Goal: Task Accomplishment & Management: Complete application form

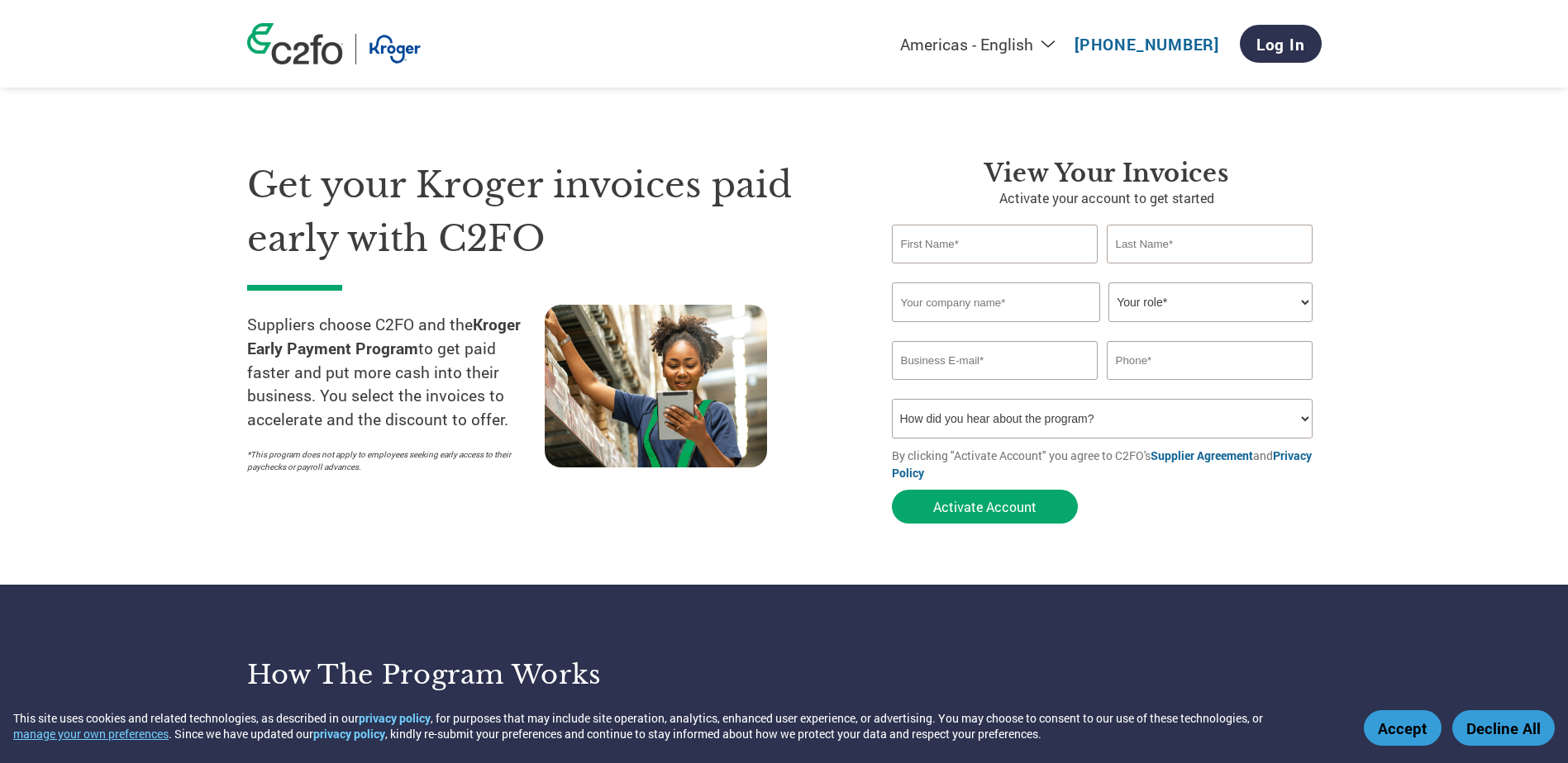
type input "[PERSON_NAME][EMAIL_ADDRESS][DOMAIN_NAME]"
type input "8433681233"
click at [1009, 248] on input "text" at bounding box center [995, 244] width 207 height 39
click at [1032, 244] on input "text" at bounding box center [995, 244] width 207 height 39
type input "[PERSON_NAME]"
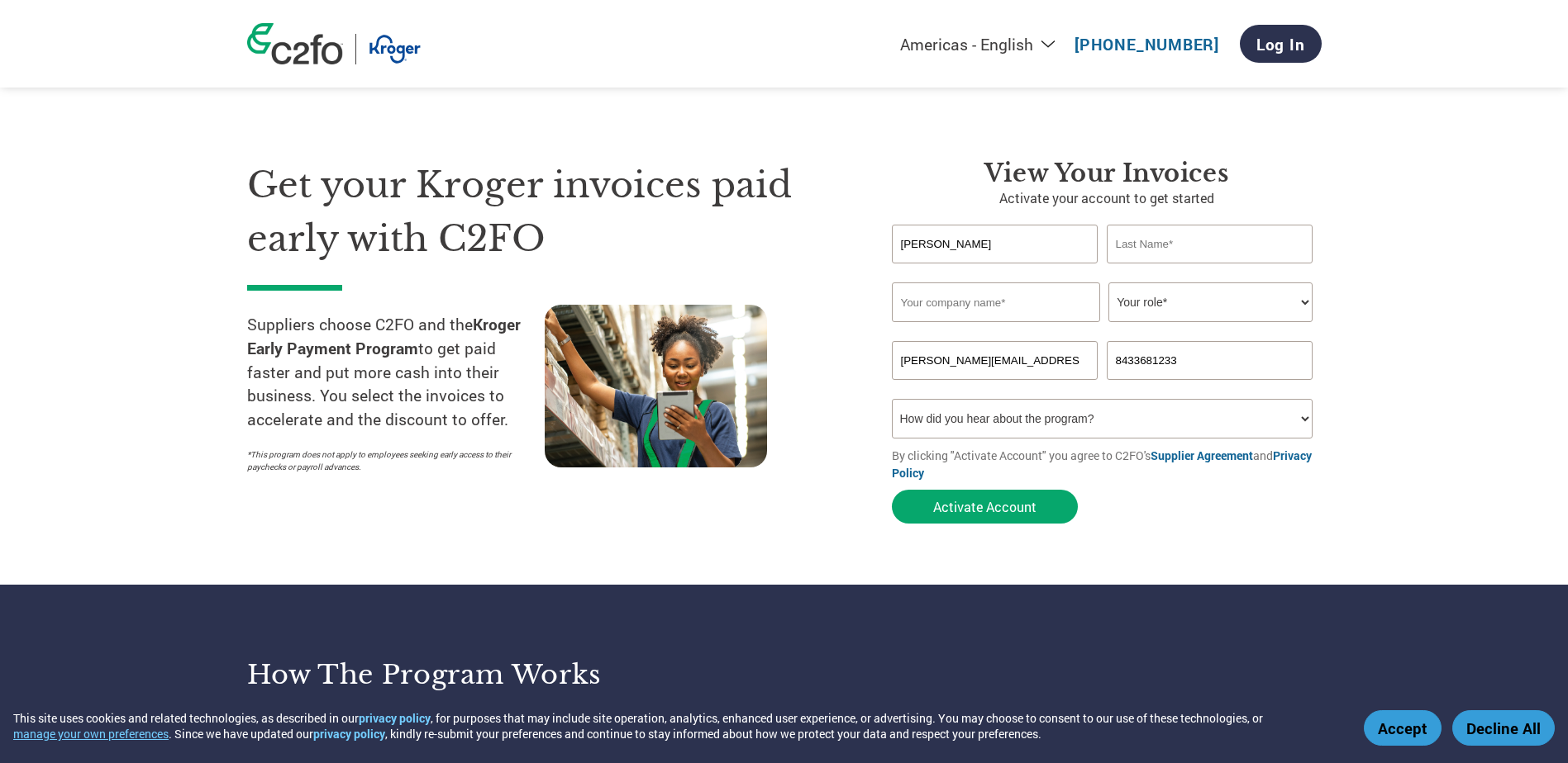
type input "[PERSON_NAME]"
type input "80296"
drag, startPoint x: 977, startPoint y: 300, endPoint x: 832, endPoint y: 295, distance: 145.1
click at [832, 295] on div "Get your Kroger invoices paid early with C2FO Suppliers choose C2FO and the Kro…" at bounding box center [784, 312] width 1074 height 439
type input "Innovative Vehicle Solutions"
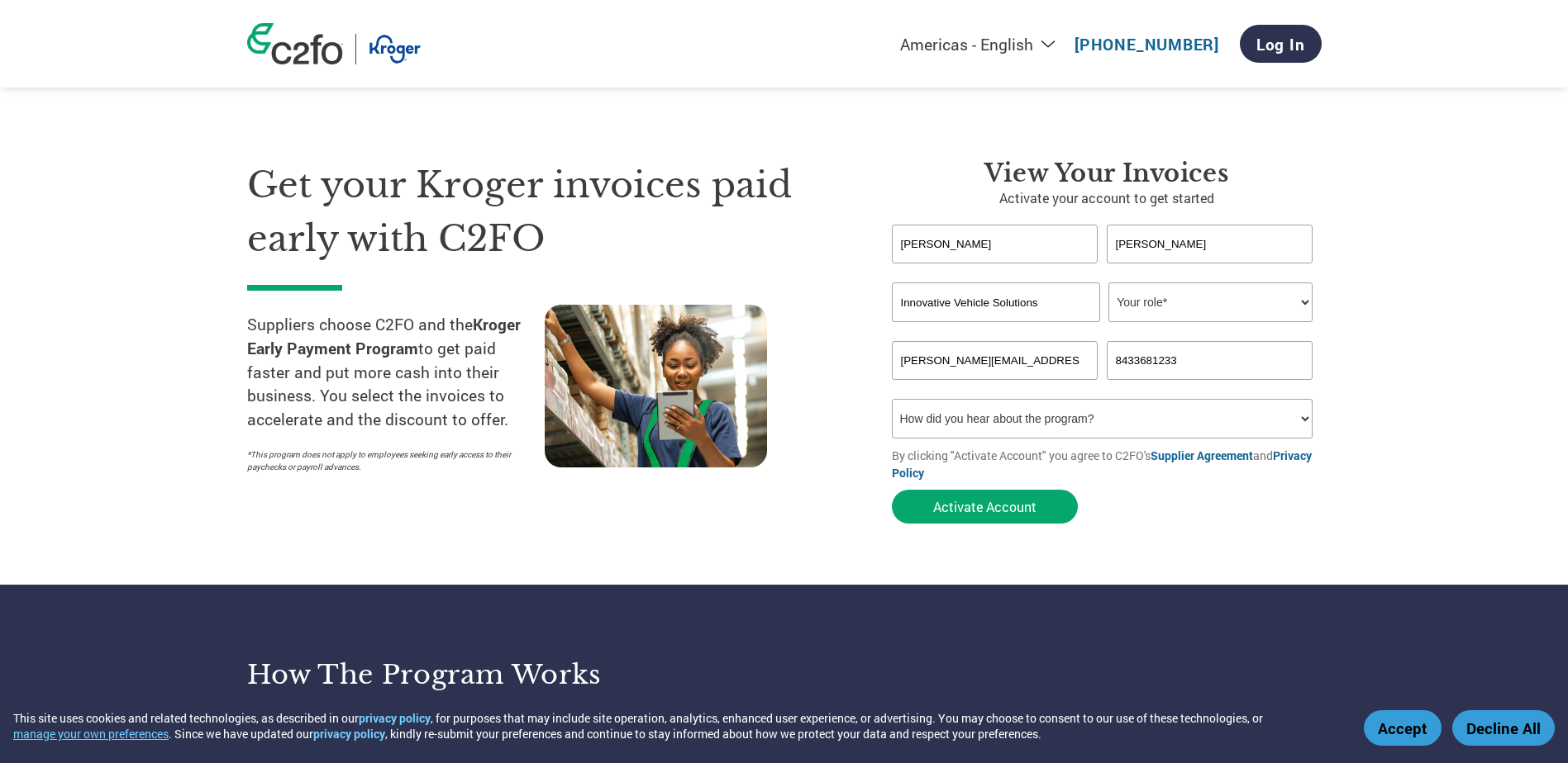
click at [1141, 311] on select "Your role* CFO Controller Credit Manager Finance Director Treasurer CEO Preside…" at bounding box center [1210, 302] width 204 height 40
click at [1108, 283] on select "Your role* CFO Controller Credit Manager Finance Director Treasurer CEO Preside…" at bounding box center [1210, 302] width 204 height 40
click at [1142, 310] on select "Your role* CFO Controller Credit Manager Finance Director Treasurer CEO Preside…" at bounding box center [1210, 302] width 204 height 40
select select "ACCOUNTING"
click at [1108, 283] on select "Your role* CFO Controller Credit Manager Finance Director Treasurer CEO Preside…" at bounding box center [1210, 302] width 204 height 40
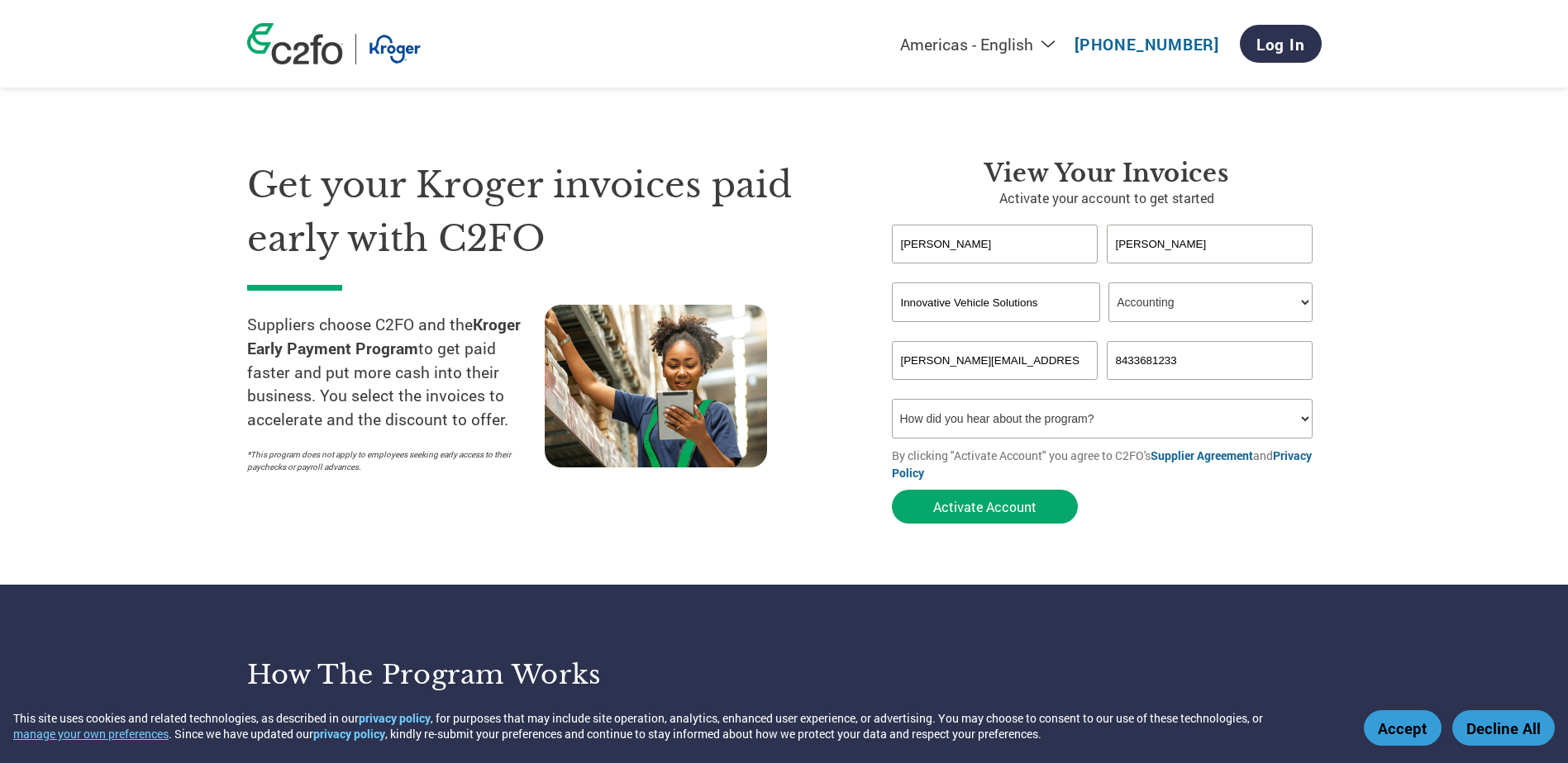
click at [1041, 420] on select "How did you hear about the program? Received a letter Email Social Media Online…" at bounding box center [1102, 418] width 421 height 40
drag, startPoint x: 1227, startPoint y: 362, endPoint x: 1011, endPoint y: 356, distance: 216.1
click at [1011, 356] on div "[PERSON_NAME][EMAIL_ADDRESS][DOMAIN_NAME] 8433681233" at bounding box center [1106, 360] width 430 height 39
type input "8563309176"
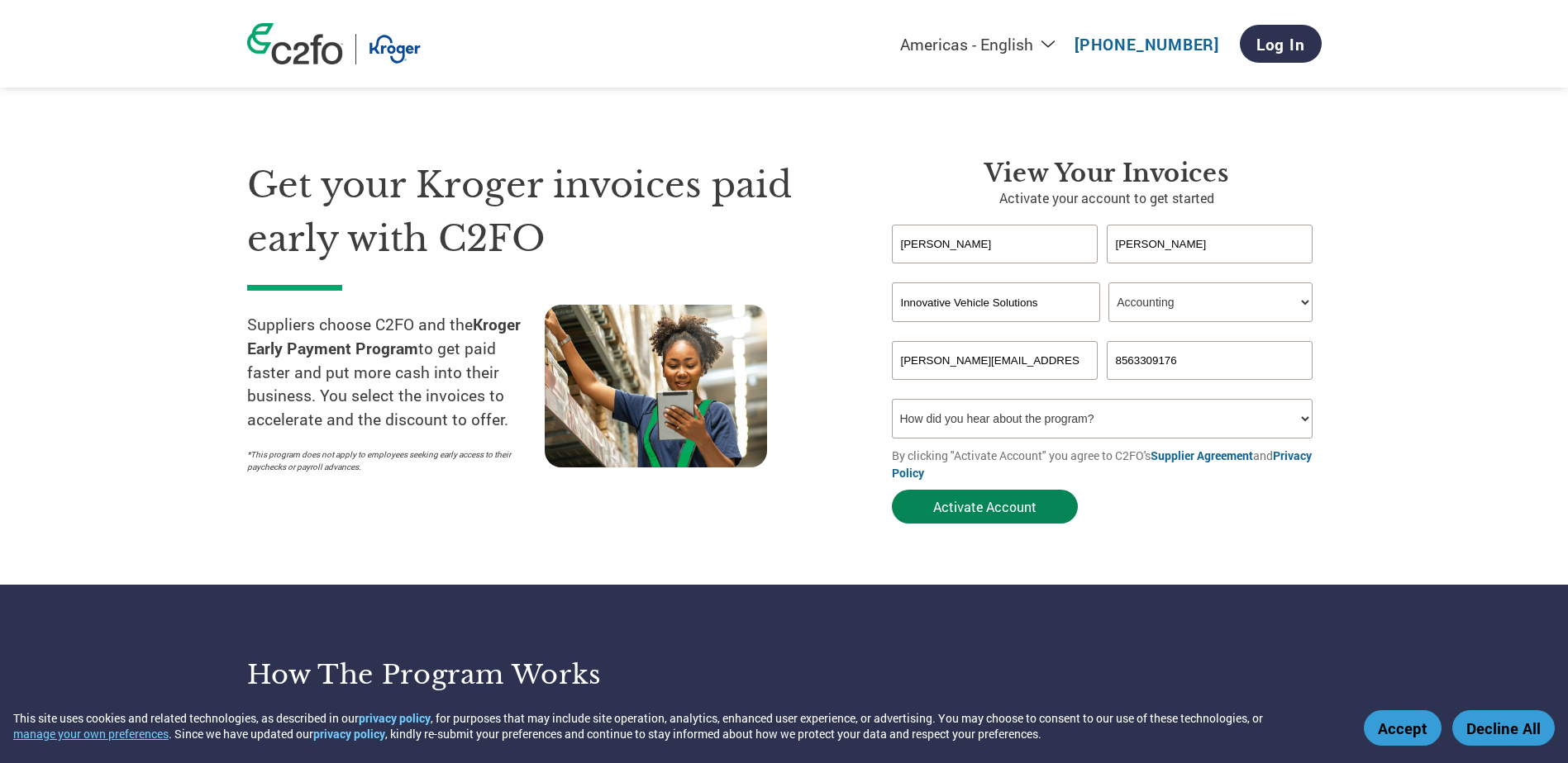
click at [970, 503] on button "Activate Account" at bounding box center [984, 506] width 185 height 34
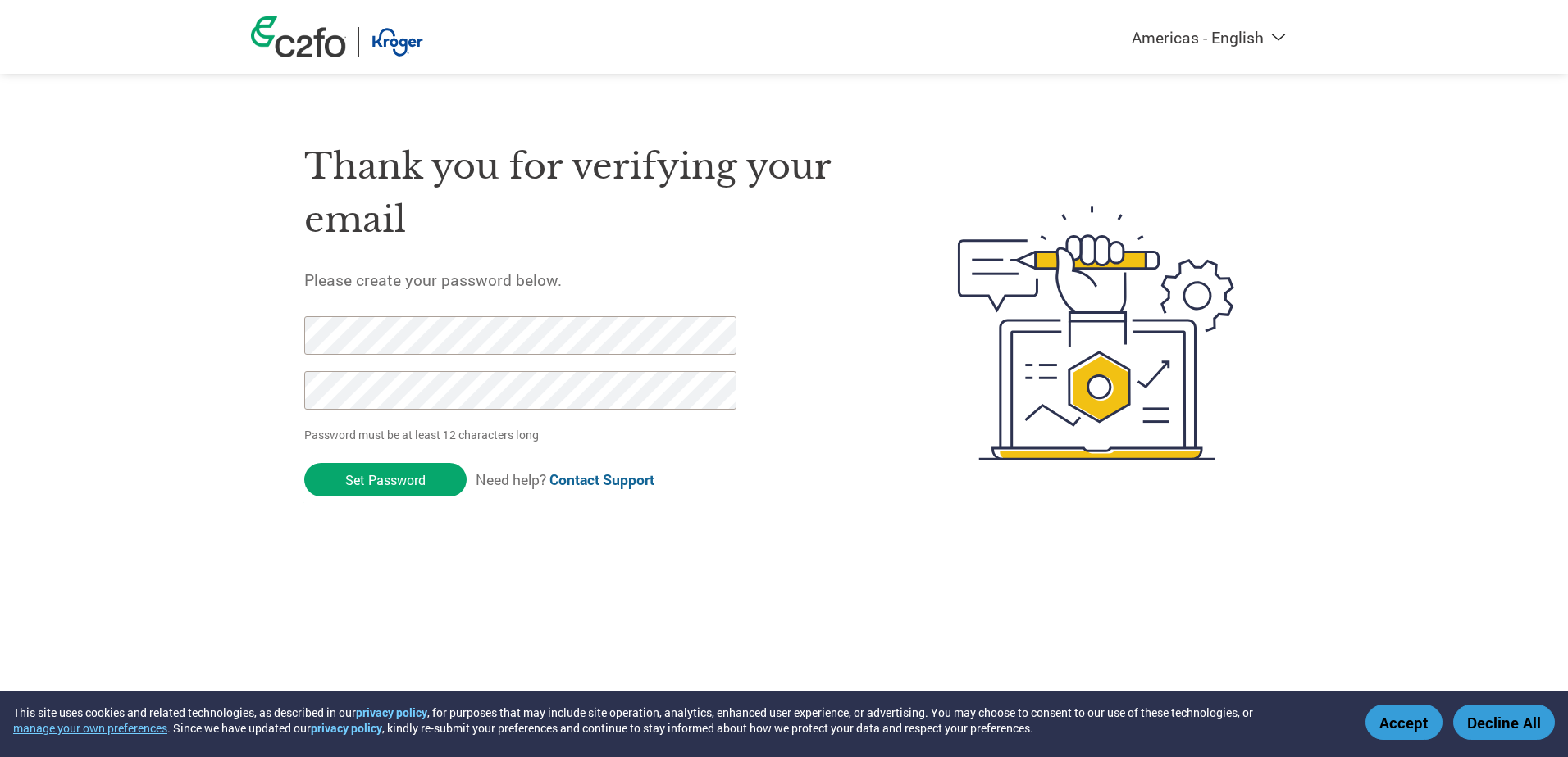
click at [1411, 717] on button "Accept" at bounding box center [1403, 723] width 77 height 35
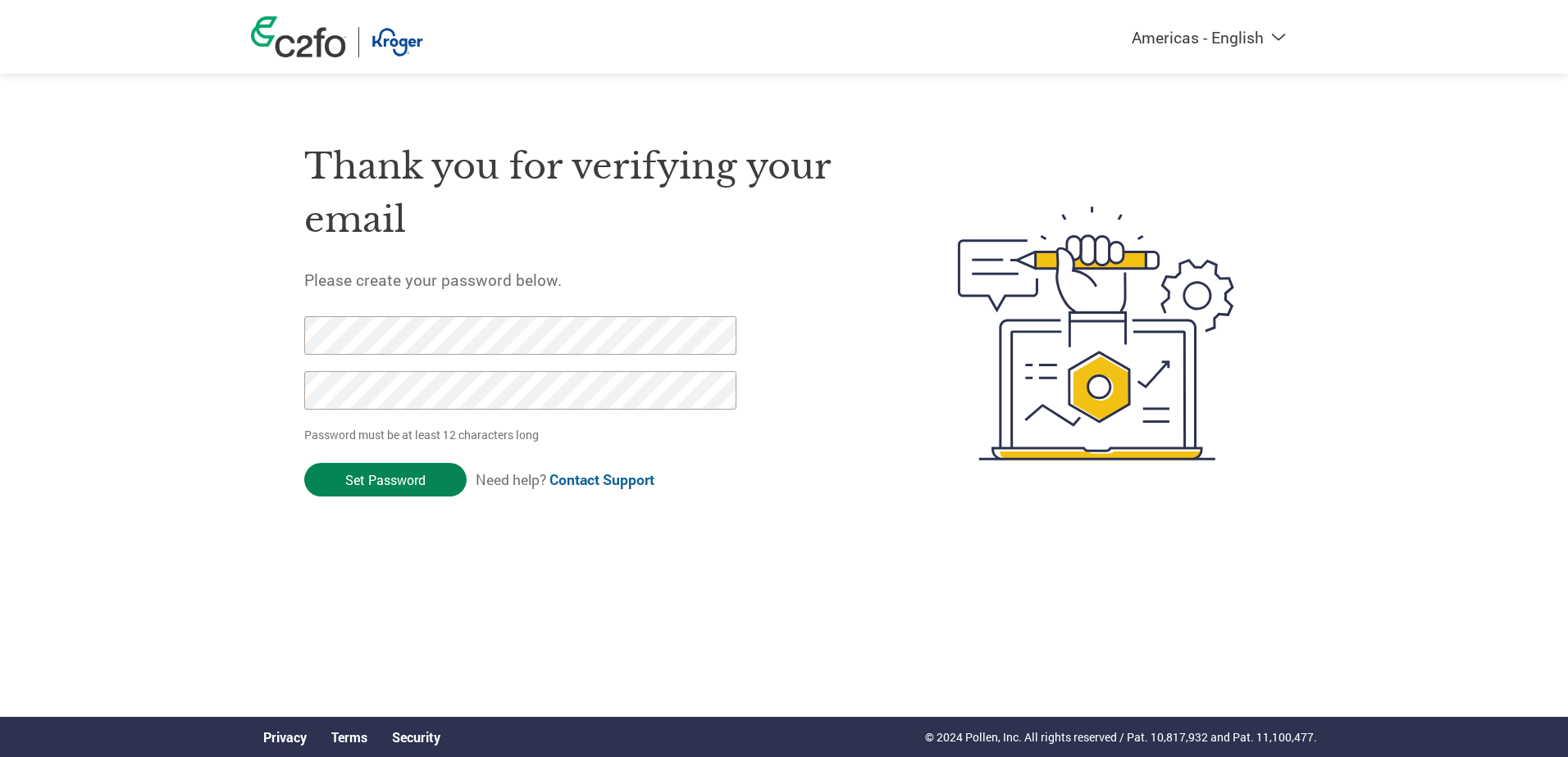
click at [403, 471] on input "Set Password" at bounding box center [384, 479] width 162 height 34
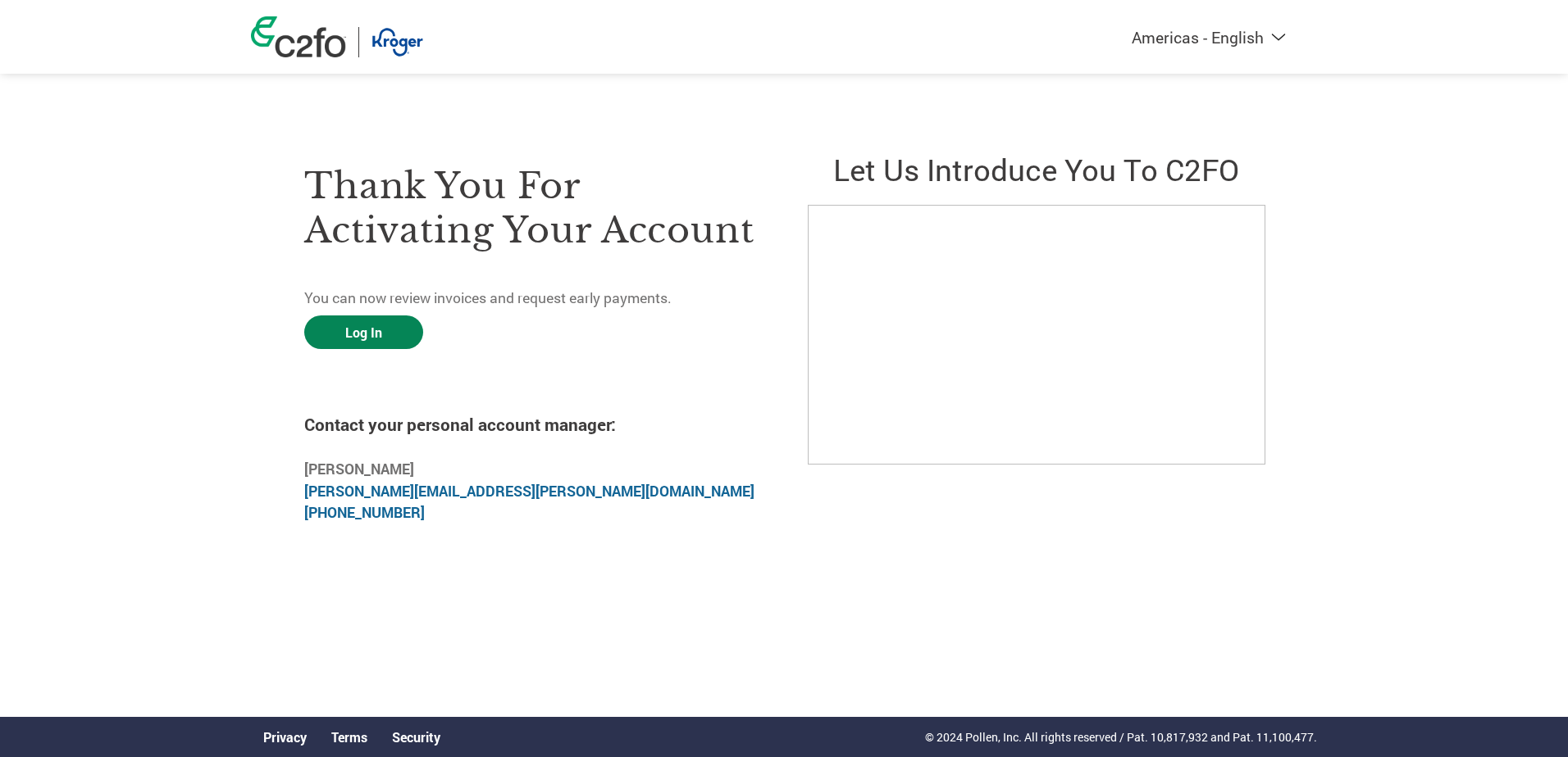
click at [368, 343] on link "Log In" at bounding box center [363, 332] width 119 height 34
